Goal: Contribute content: Contribute content

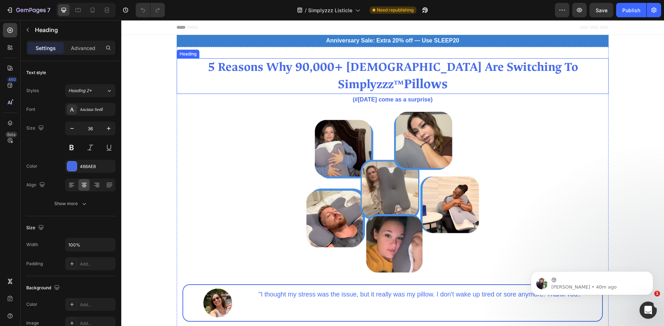
click at [318, 68] on strong "5 Reasons Why 90,000+ [DEMOGRAPHIC_DATA] Are Switching To Simplyzzz" at bounding box center [393, 75] width 371 height 33
click at [88, 10] on div at bounding box center [93, 10] width 12 height 12
type input "39"
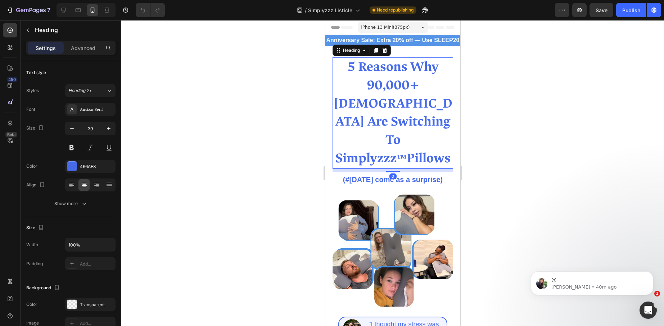
scroll to position [12, 0]
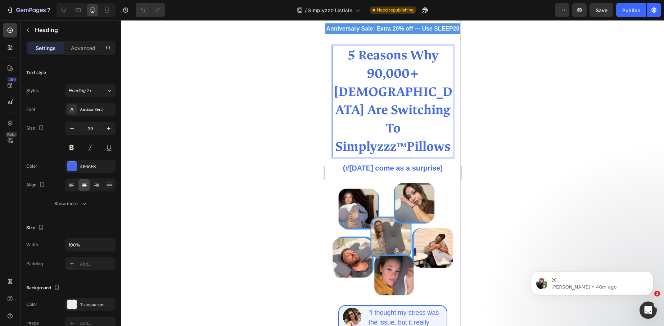
click at [391, 89] on strong "5 Reasons Why 90,000+ [DEMOGRAPHIC_DATA] Are Switching To Simplyzzz" at bounding box center [392, 101] width 119 height 108
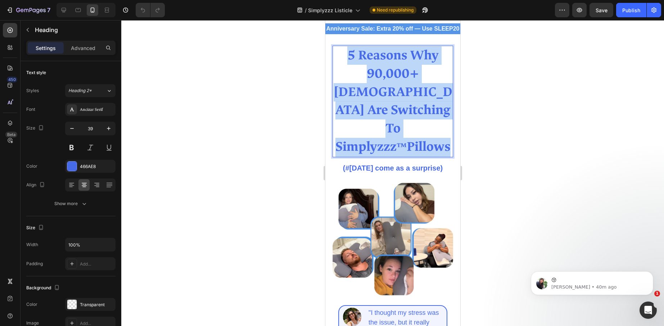
click at [391, 89] on strong "5 Reasons Why 90,000+ [DEMOGRAPHIC_DATA] Are Switching To Simplyzzz" at bounding box center [392, 101] width 119 height 108
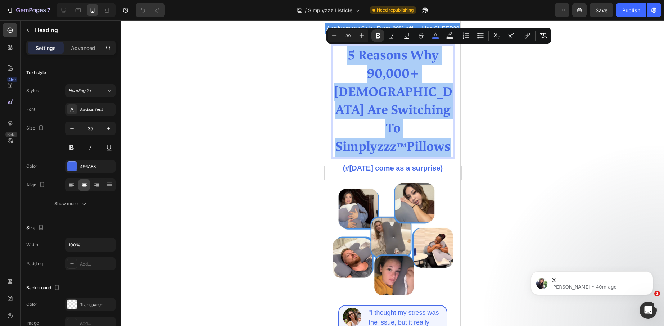
click at [557, 116] on div at bounding box center [392, 173] width 543 height 306
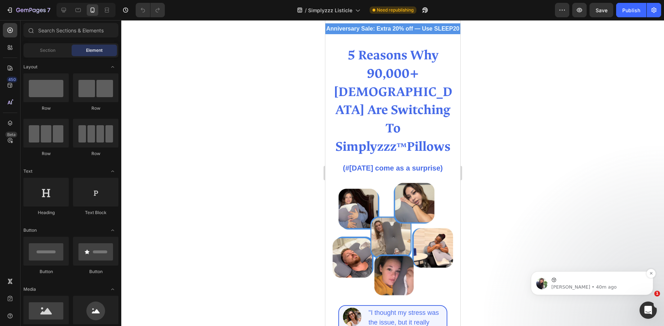
click at [572, 280] on p "😚" at bounding box center [598, 280] width 93 height 7
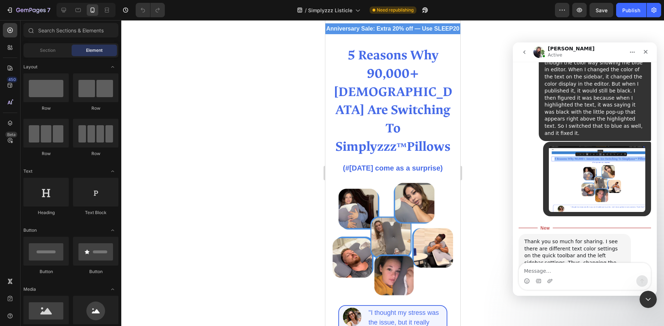
scroll to position [698, 0]
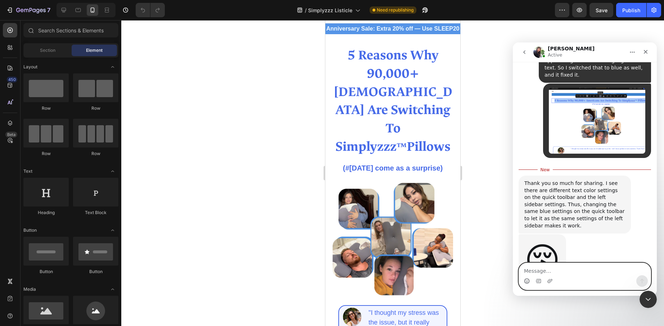
click at [528, 283] on icon "Emoji picker" at bounding box center [527, 281] width 6 height 6
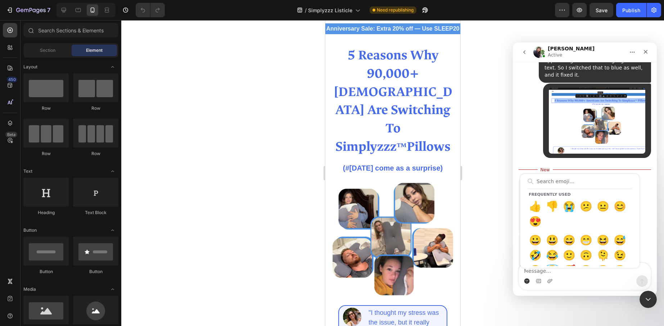
click at [639, 176] on div "Thank you so much for sharing. I see there are different text color settings on…" at bounding box center [585, 205] width 133 height 59
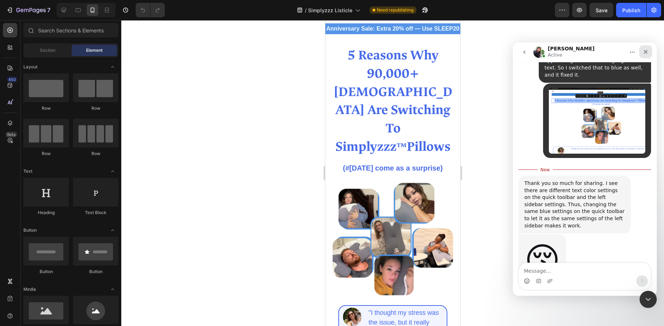
click at [649, 51] on div "Close" at bounding box center [645, 51] width 13 height 13
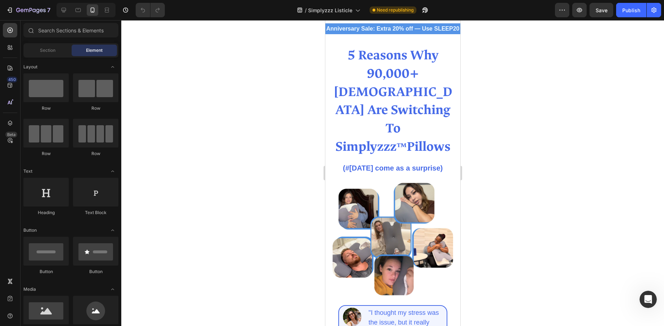
scroll to position [686, 0]
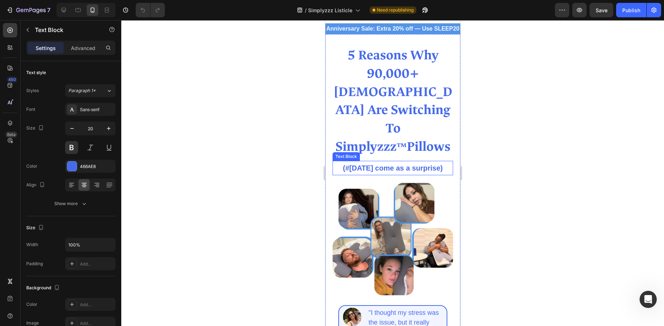
click at [394, 162] on p "(#[DATE] come as a surprise)" at bounding box center [392, 168] width 119 height 13
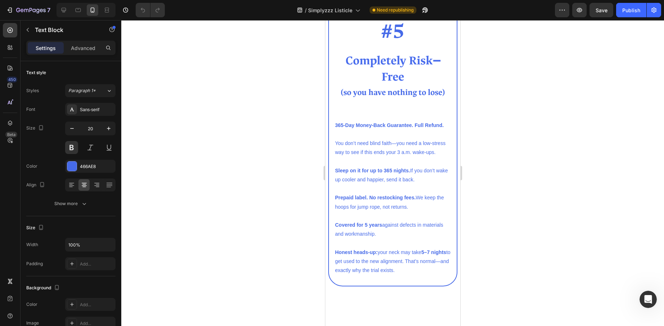
scroll to position [2427, 0]
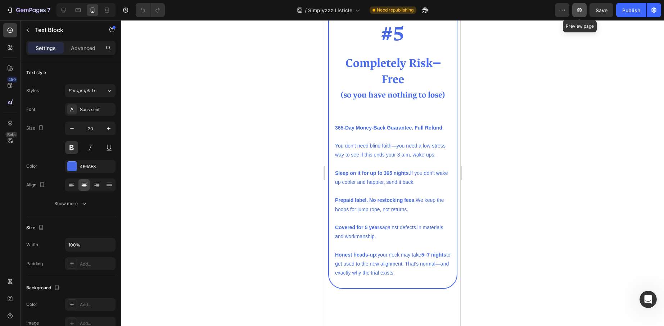
click at [581, 8] on icon "button" at bounding box center [579, 10] width 5 height 4
click at [425, 11] on icon "button" at bounding box center [424, 12] width 2 height 2
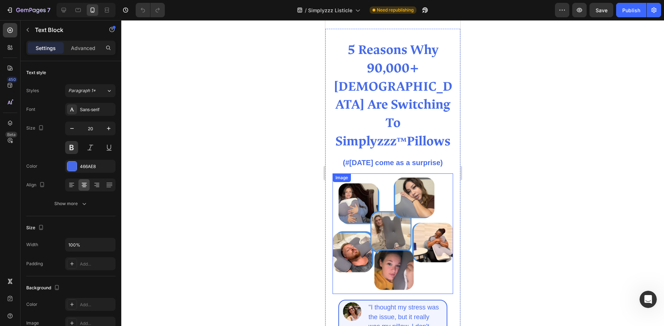
scroll to position [0, 0]
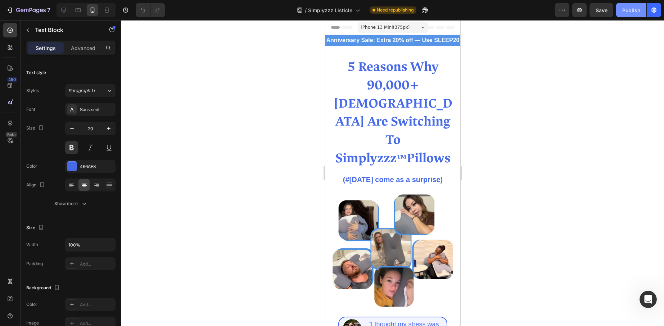
click at [631, 14] on button "Publish" at bounding box center [631, 10] width 30 height 14
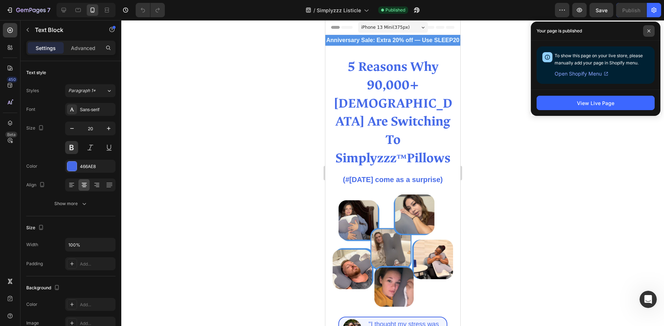
click at [651, 30] on span at bounding box center [649, 31] width 12 height 12
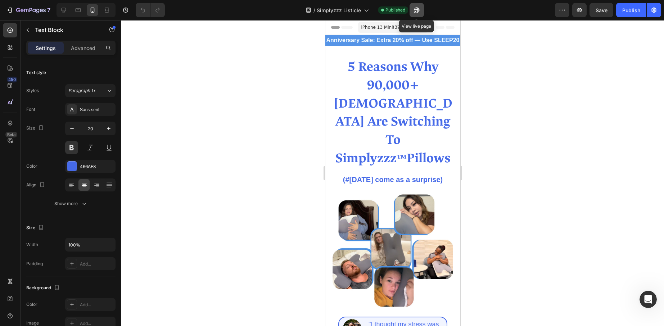
click at [413, 8] on icon "button" at bounding box center [416, 9] width 7 height 7
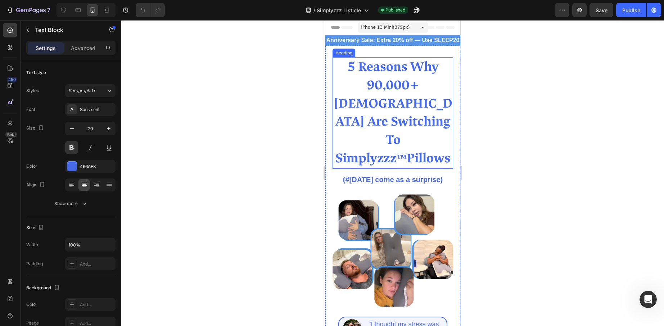
click at [379, 87] on strong "5 Reasons Why 90,000+ [DEMOGRAPHIC_DATA] Are Switching To Simplyzzz" at bounding box center [392, 112] width 119 height 108
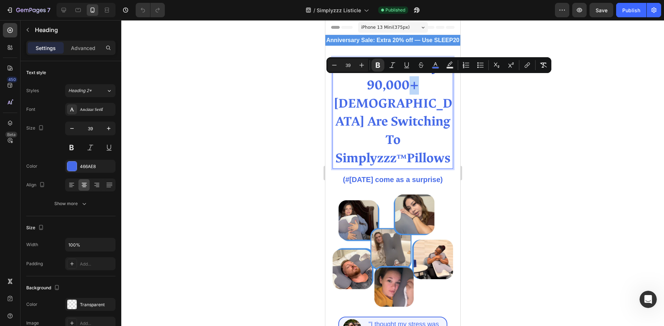
click at [378, 89] on strong "5 Reasons Why 90,000+ [DEMOGRAPHIC_DATA] Are Switching To Simplyzzz" at bounding box center [392, 112] width 119 height 108
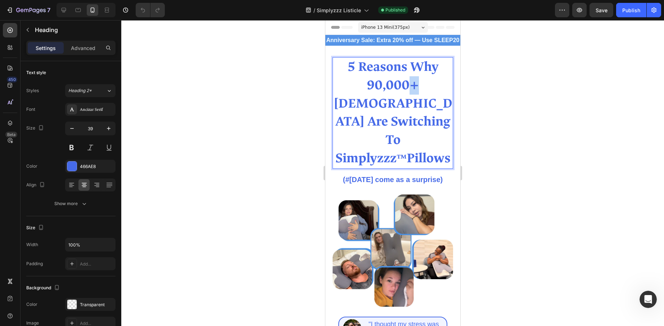
click at [378, 89] on strong "5 Reasons Why 90,000+ [DEMOGRAPHIC_DATA] Are Switching To Simplyzzz" at bounding box center [392, 112] width 119 height 108
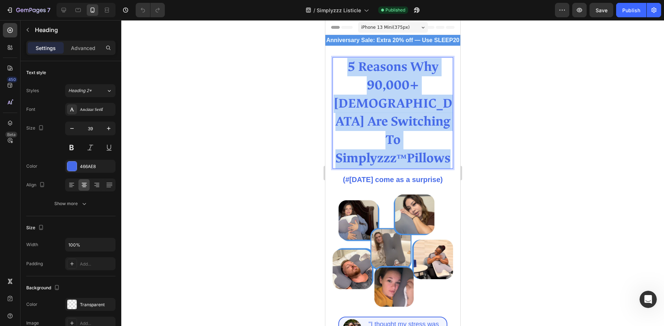
click at [378, 89] on strong "5 Reasons Why 90,000+ [DEMOGRAPHIC_DATA] Are Switching To Simplyzzz" at bounding box center [392, 112] width 119 height 108
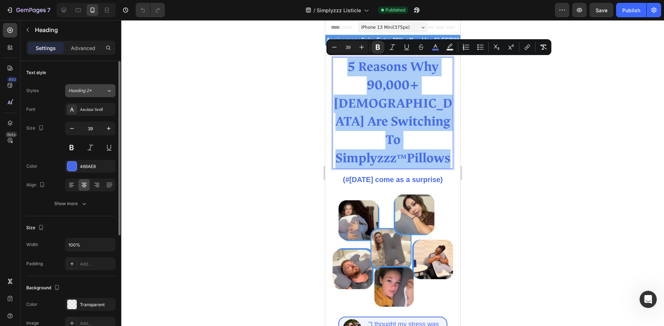
click at [103, 90] on div "Heading 2*" at bounding box center [87, 90] width 38 height 6
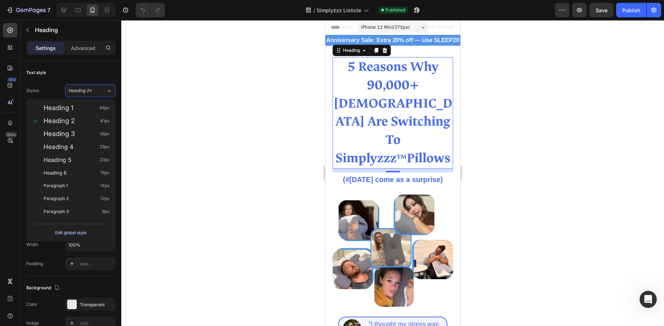
click at [74, 232] on div "Edit global style" at bounding box center [71, 233] width 32 height 9
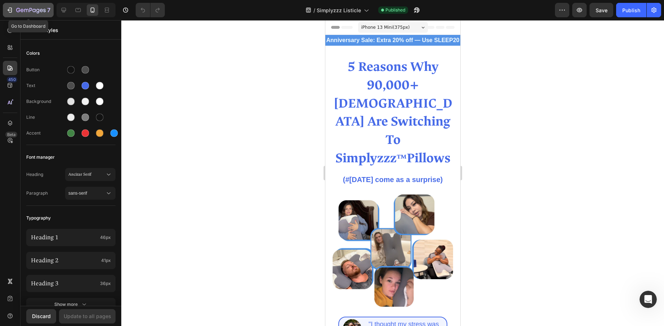
click at [27, 13] on icon "button" at bounding box center [31, 11] width 30 height 6
